Goal: Check status: Check status

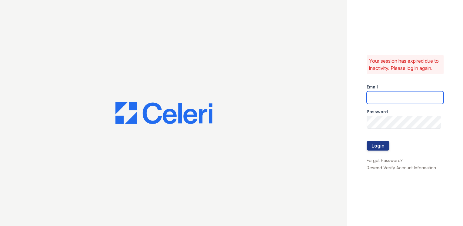
type input "[EMAIL_ADDRESS][DOMAIN_NAME]"
click at [366, 149] on div "Your session has expired due to inactivity. Please log in again. Email [EMAIL_A…" at bounding box center [405, 113] width 116 height 226
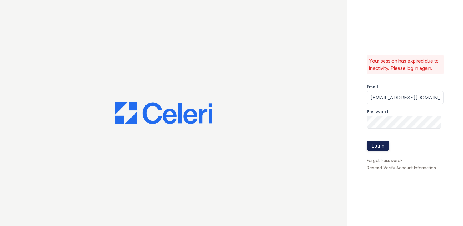
click at [370, 150] on button "Login" at bounding box center [378, 146] width 23 height 10
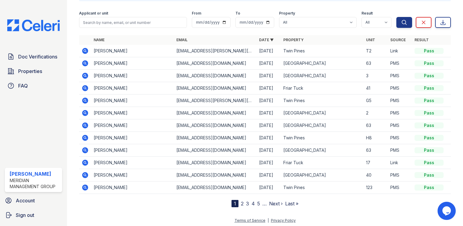
scroll to position [40, 0]
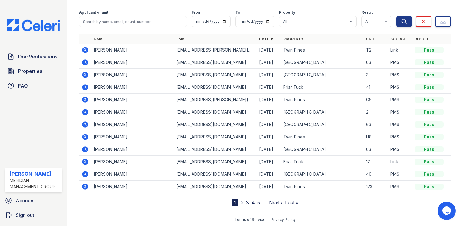
click at [269, 201] on link "Next ›" at bounding box center [276, 203] width 14 height 6
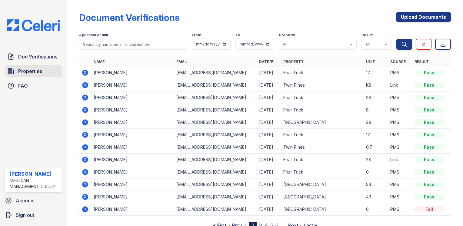
click at [24, 71] on span "Properties" at bounding box center [30, 71] width 24 height 7
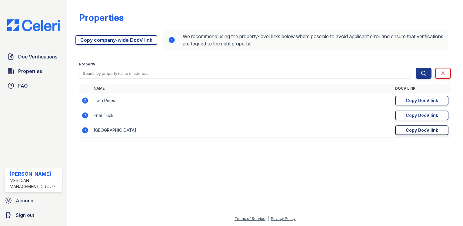
click at [402, 129] on link "Copy DocV link Copy link" at bounding box center [421, 130] width 53 height 10
click at [35, 52] on link "Doc Verifications" at bounding box center [33, 57] width 57 height 12
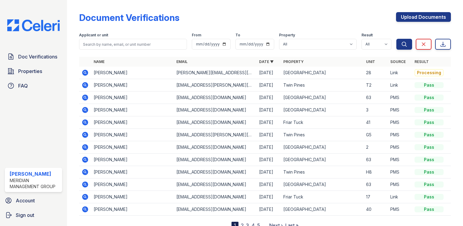
click at [84, 71] on icon at bounding box center [85, 73] width 6 height 6
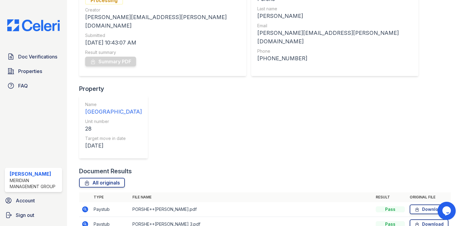
scroll to position [73, 0]
click at [84, 206] on icon at bounding box center [85, 209] width 6 height 6
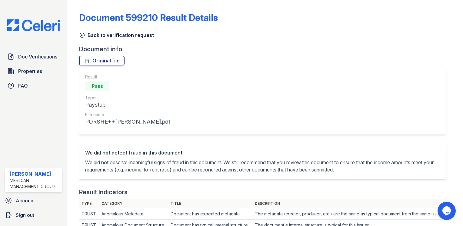
click at [85, 33] on icon at bounding box center [82, 35] width 6 height 6
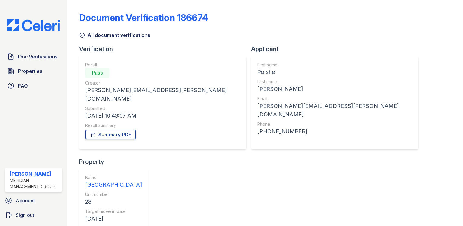
click at [80, 35] on icon at bounding box center [82, 35] width 5 height 5
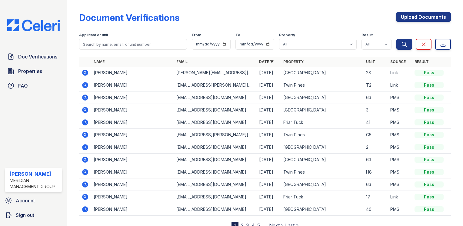
click at [81, 73] on icon at bounding box center [84, 72] width 7 height 7
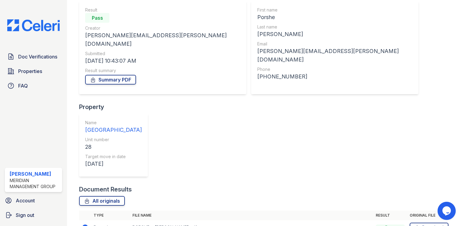
scroll to position [61, 0]
